Goal: Task Accomplishment & Management: Complete application form

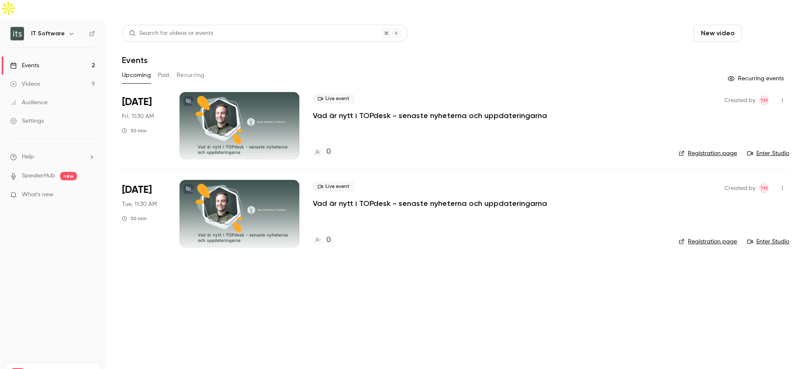
click at [781, 25] on button "Schedule" at bounding box center [767, 33] width 44 height 17
click at [731, 60] on span "Recurring event" at bounding box center [740, 58] width 44 height 9
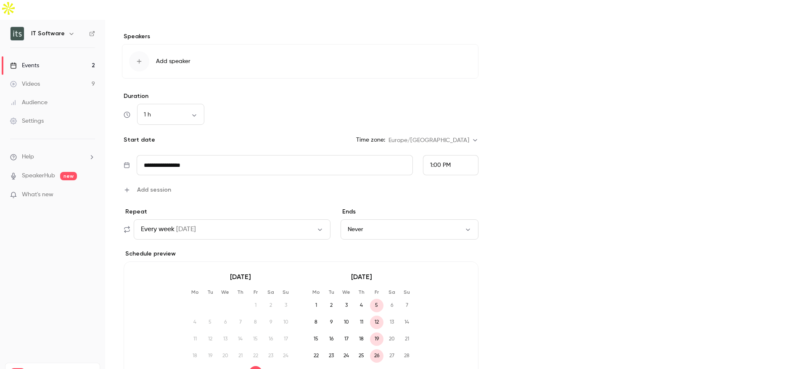
scroll to position [309, 0]
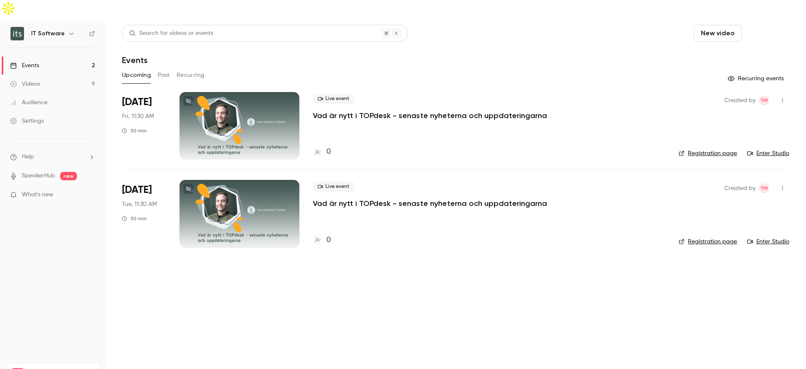
click at [773, 25] on button "Schedule" at bounding box center [767, 33] width 44 height 17
click at [718, 38] on div "One time event" at bounding box center [750, 36] width 64 height 8
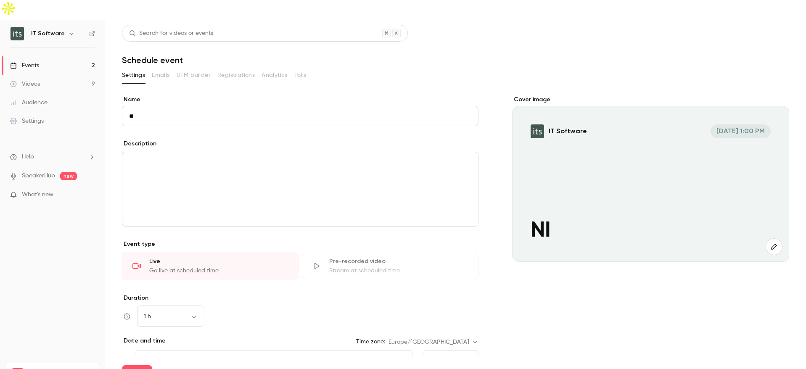
type input "*"
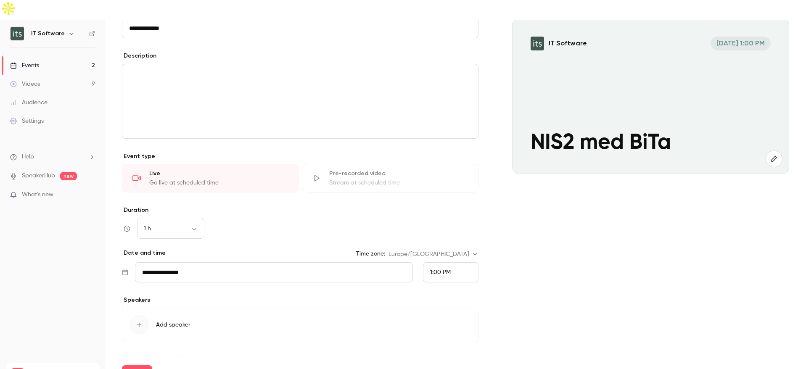
scroll to position [108, 0]
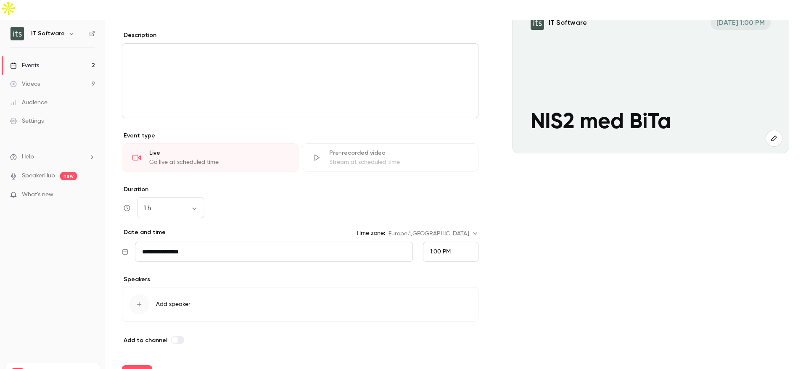
type input "**********"
click at [435, 249] on span "1:00 PM" at bounding box center [440, 252] width 21 height 6
click at [435, 192] on span "1:30 PM" at bounding box center [436, 192] width 20 height 6
click at [148, 294] on div "button" at bounding box center [139, 304] width 20 height 20
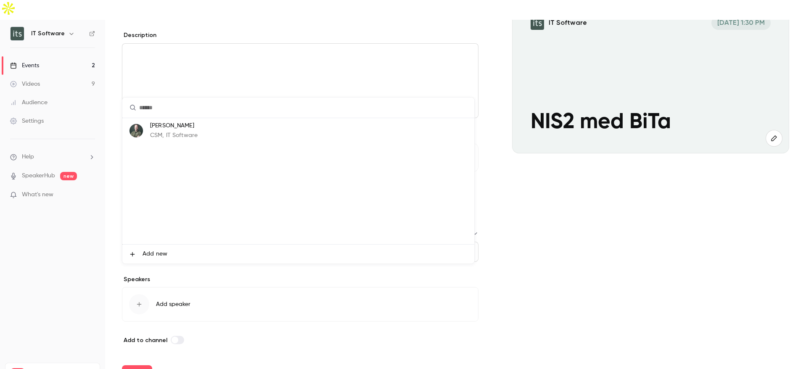
click at [158, 126] on p "[PERSON_NAME]" at bounding box center [173, 125] width 47 height 9
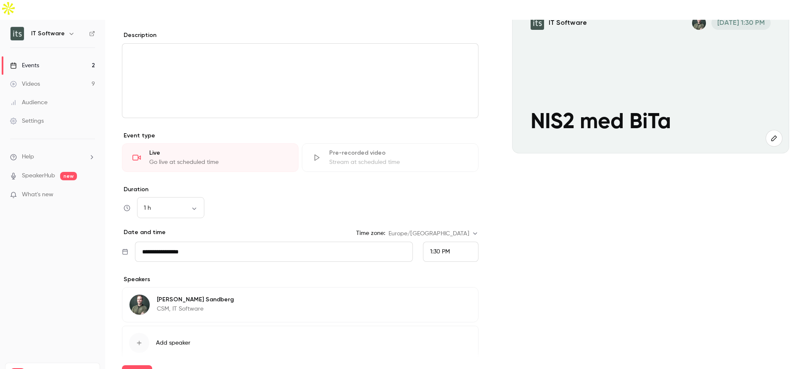
click at [141, 316] on icon "button" at bounding box center [139, 343] width 7 height 7
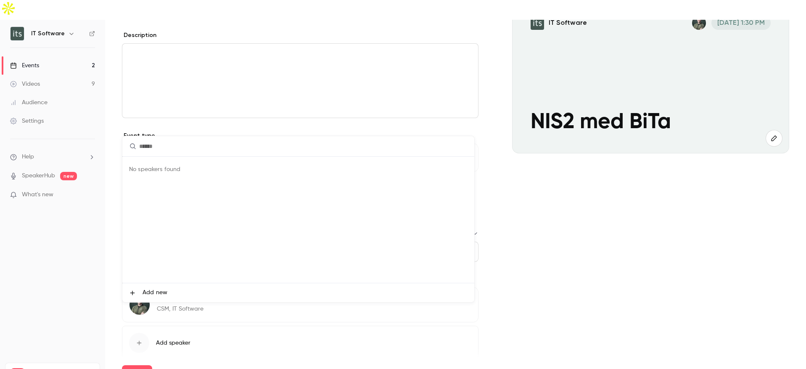
click at [145, 295] on span "Add new" at bounding box center [154, 292] width 25 height 9
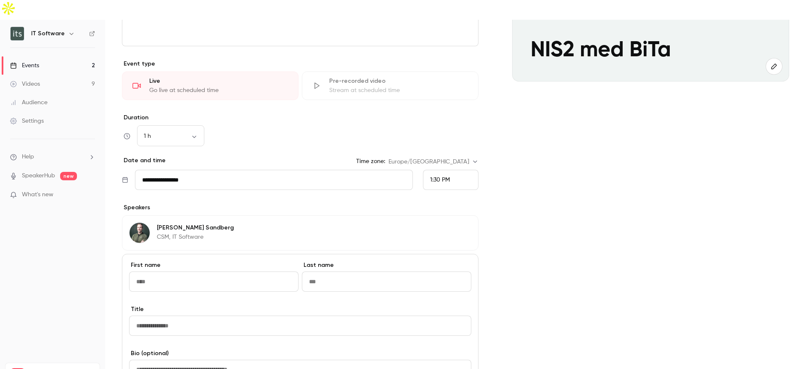
scroll to position [333, 0]
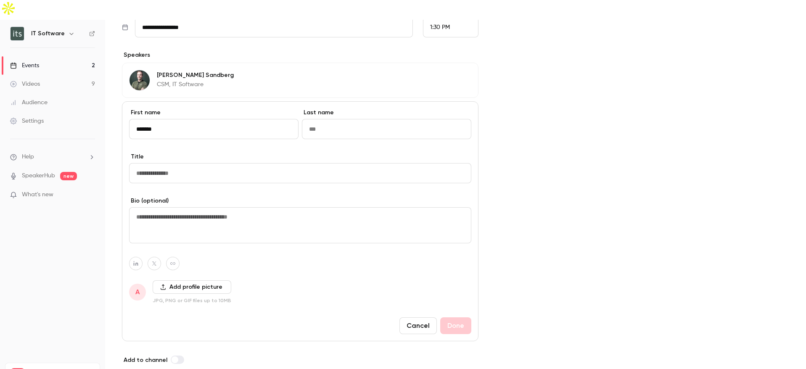
type input "******"
click at [327, 119] on input "Last name" at bounding box center [386, 129] width 169 height 20
type input "********"
click at [205, 163] on input "Title" at bounding box center [300, 173] width 342 height 20
paste input "**********"
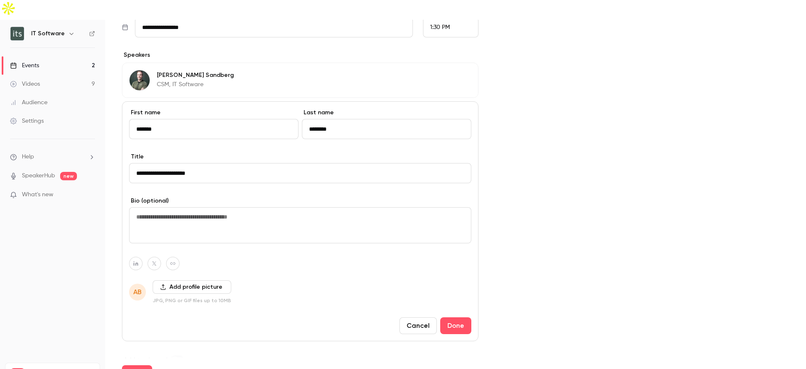
click at [193, 163] on input "**********" at bounding box center [300, 173] width 342 height 20
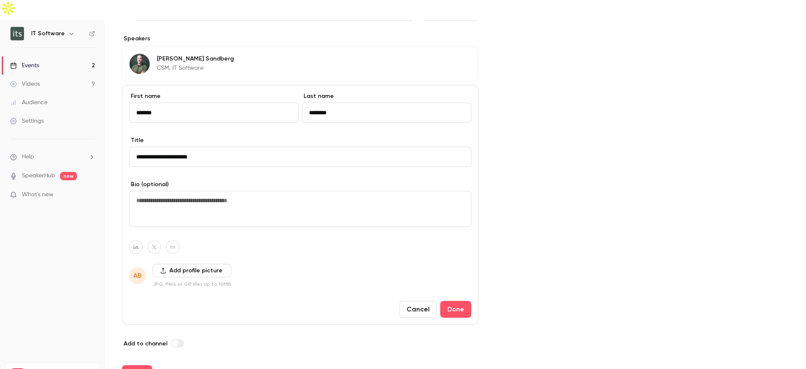
scroll to position [353, 0]
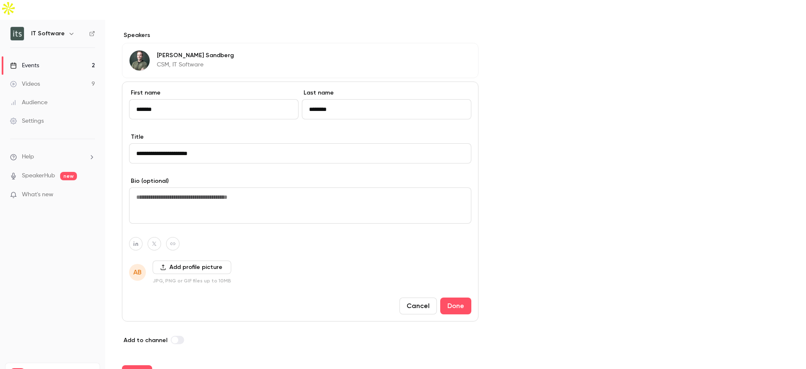
type input "**********"
click at [190, 261] on button "Add profile picture" at bounding box center [192, 267] width 79 height 13
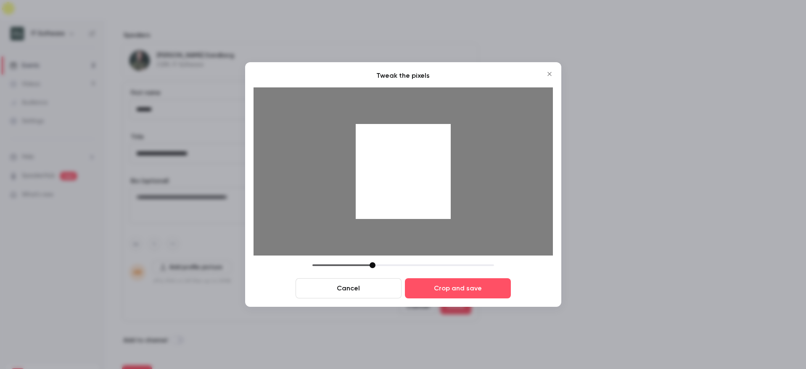
drag, startPoint x: 429, startPoint y: 187, endPoint x: 421, endPoint y: 187, distance: 8.4
click at [421, 187] on div at bounding box center [403, 171] width 95 height 95
click at [450, 292] on button "Crop and save" at bounding box center [458, 288] width 106 height 20
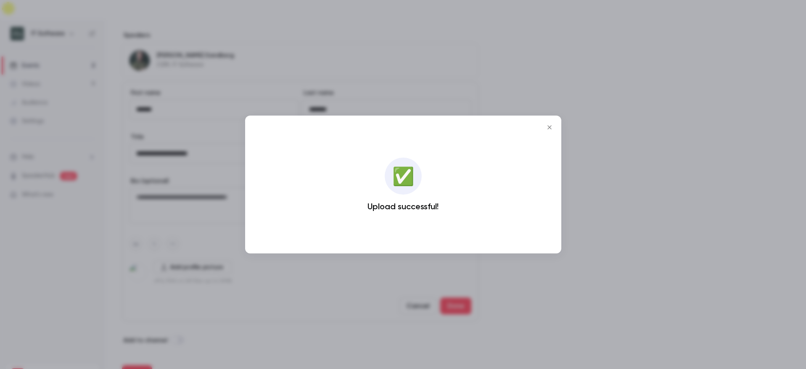
click at [548, 126] on icon "Close" at bounding box center [549, 127] width 10 height 7
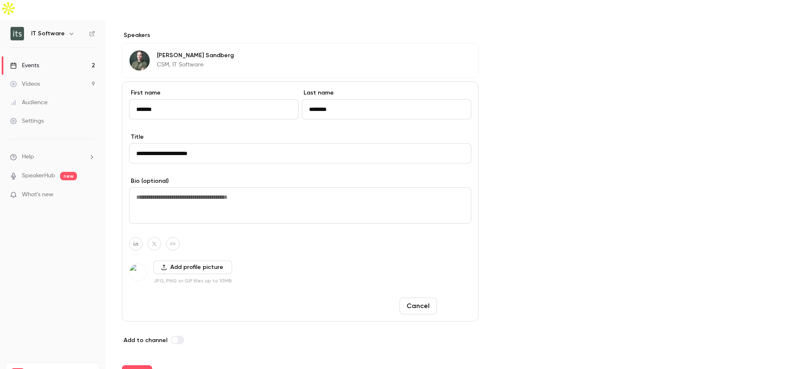
click at [449, 298] on button "Done" at bounding box center [455, 306] width 31 height 17
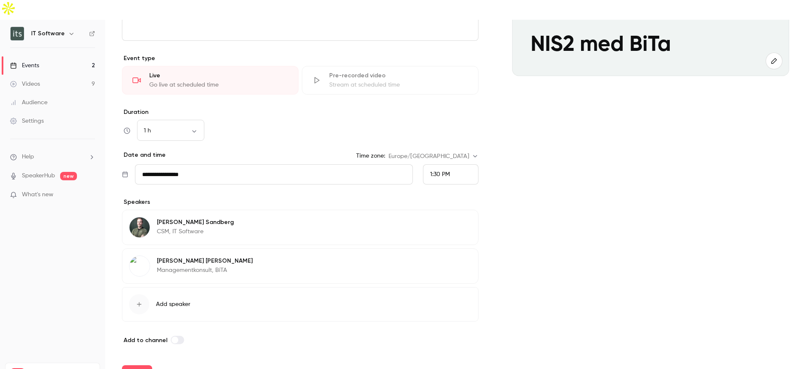
scroll to position [186, 0]
click at [135, 316] on button "Save" at bounding box center [137, 373] width 30 height 17
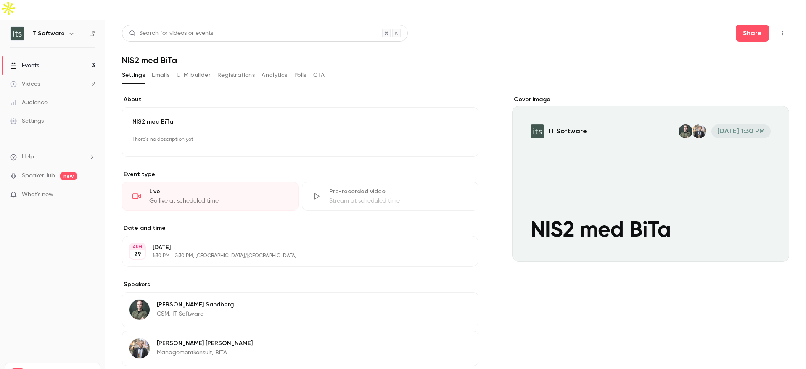
scroll to position [67, 0]
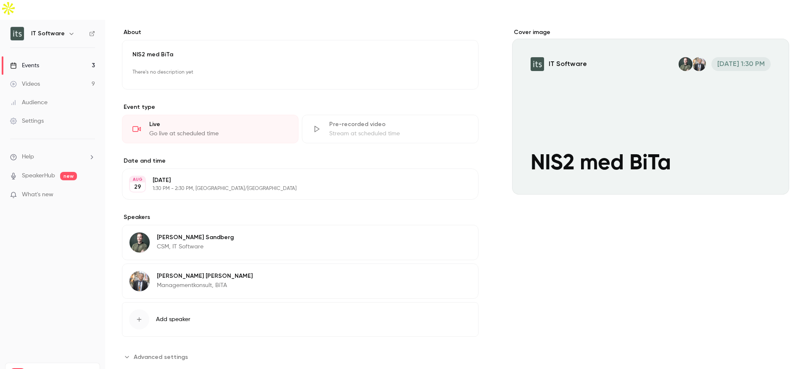
click at [135, 316] on span "Advanced settings" at bounding box center [161, 357] width 54 height 9
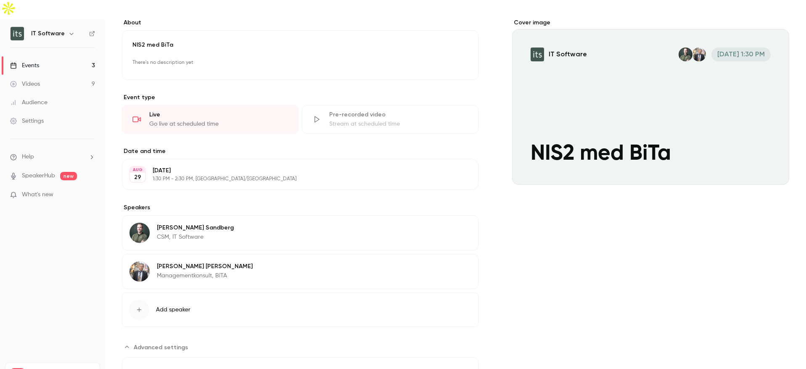
scroll to position [0, 0]
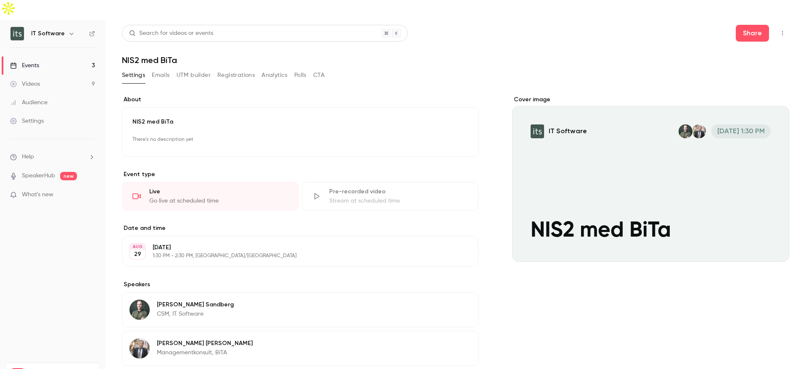
click at [271, 69] on button "Analytics" at bounding box center [274, 75] width 26 height 13
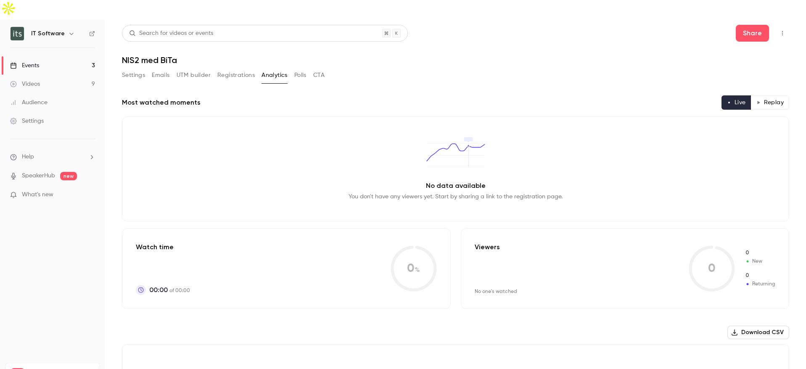
click at [156, 69] on button "Emails" at bounding box center [161, 75] width 18 height 13
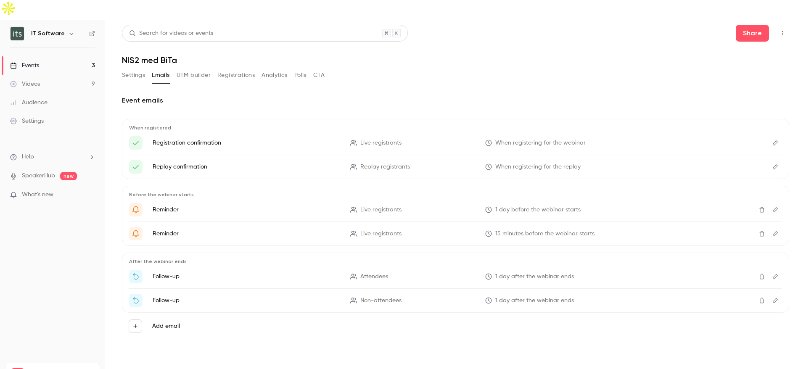
click at [134, 69] on button "Settings" at bounding box center [133, 75] width 23 height 13
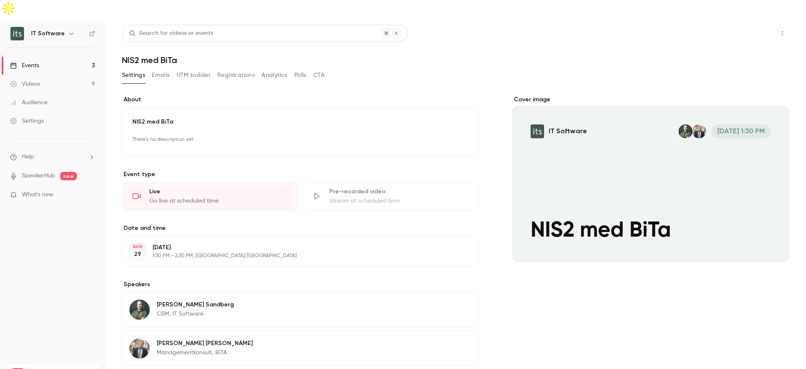
click at [750, 25] on button "Share" at bounding box center [752, 33] width 33 height 17
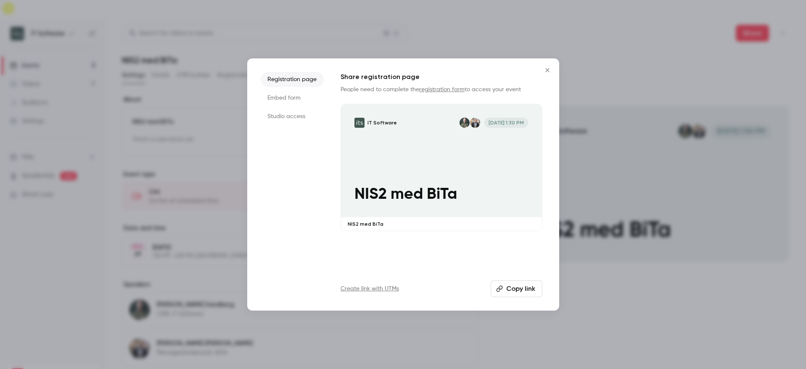
click at [289, 114] on li "Studio access" at bounding box center [292, 116] width 63 height 15
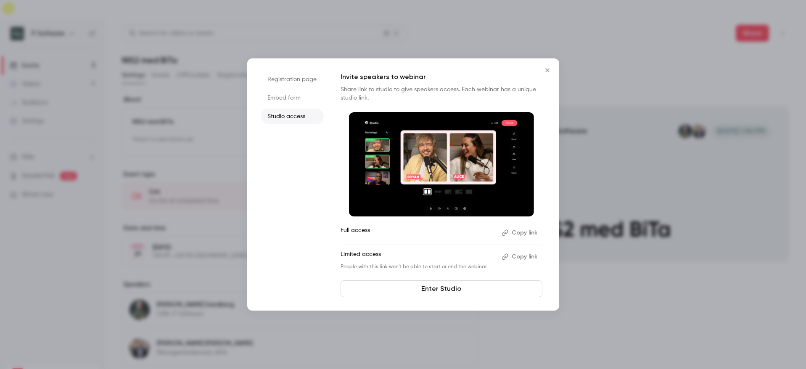
click at [520, 227] on button "Copy link" at bounding box center [520, 232] width 44 height 13
click at [549, 69] on icon "Close" at bounding box center [547, 70] width 10 height 7
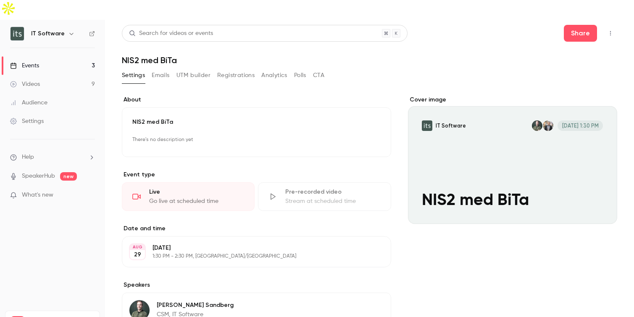
click at [609, 30] on icon "button" at bounding box center [610, 33] width 7 height 6
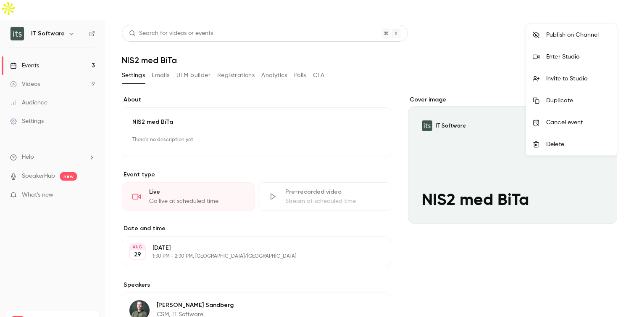
click at [570, 60] on div "Enter Studio" at bounding box center [578, 57] width 64 height 8
